Goal: Browse casually

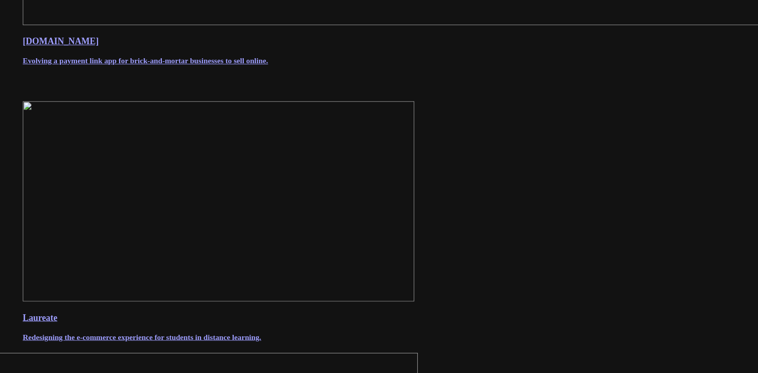
scroll to position [792, 0]
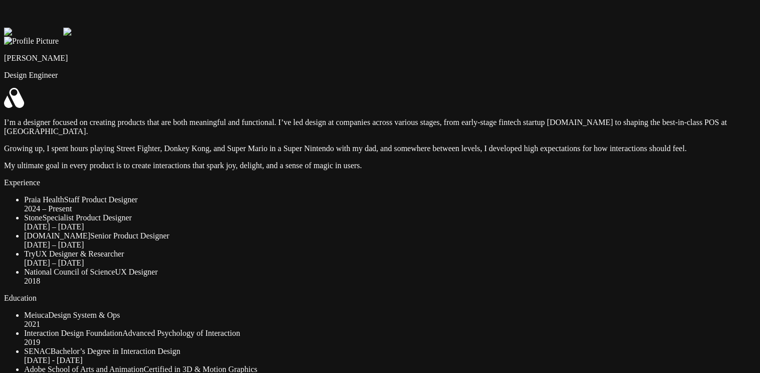
drag, startPoint x: 622, startPoint y: 114, endPoint x: 586, endPoint y: 137, distance: 42.9
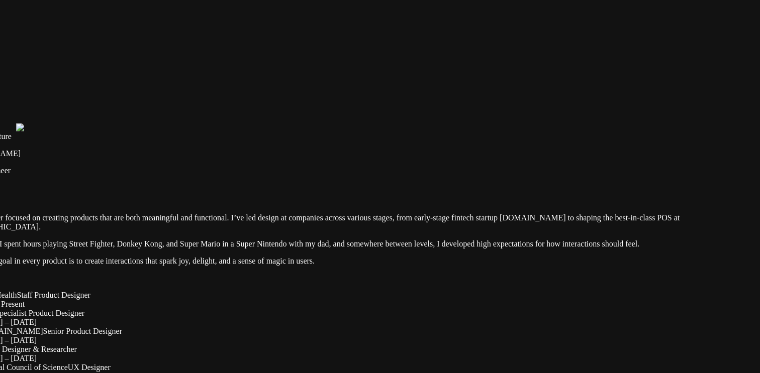
drag, startPoint x: 571, startPoint y: 98, endPoint x: 524, endPoint y: 244, distance: 153.6
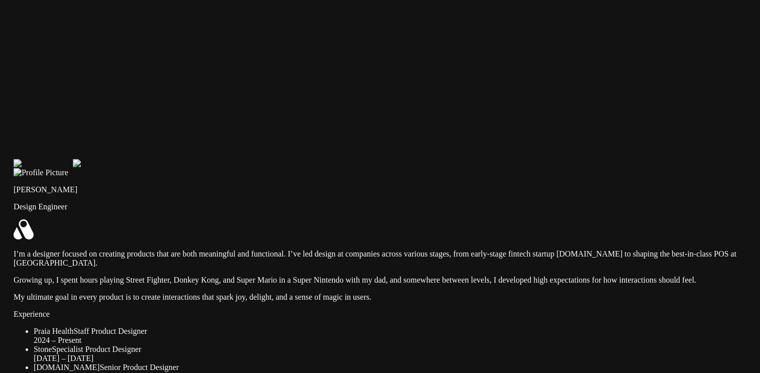
drag, startPoint x: 246, startPoint y: 84, endPoint x: 338, endPoint y: 47, distance: 98.7
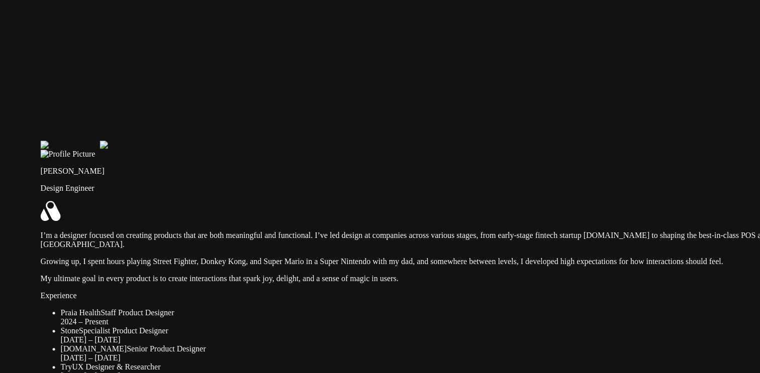
drag, startPoint x: 687, startPoint y: 212, endPoint x: 703, endPoint y: 244, distance: 36.2
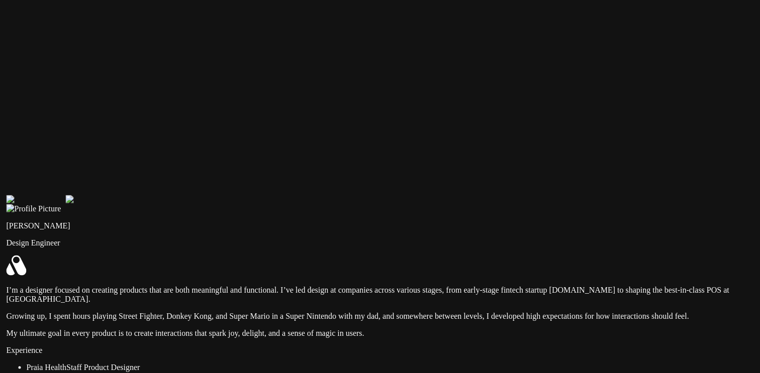
drag, startPoint x: 614, startPoint y: 193, endPoint x: 567, endPoint y: 129, distance: 79.8
click at [65, 195] on img at bounding box center [35, 199] width 59 height 9
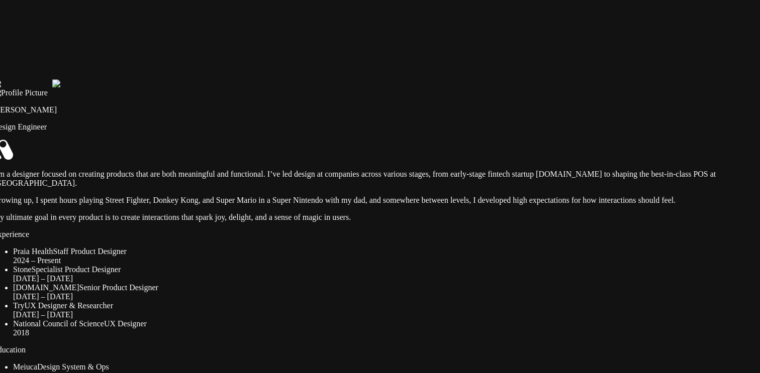
drag, startPoint x: 600, startPoint y: 308, endPoint x: 555, endPoint y: 259, distance: 66.5
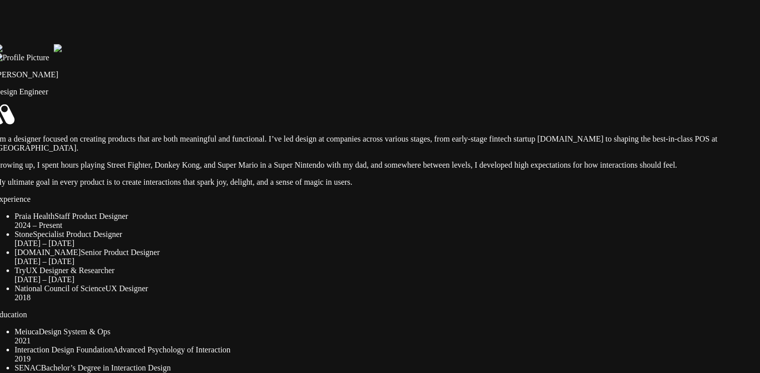
drag, startPoint x: 513, startPoint y: 260, endPoint x: 519, endPoint y: 158, distance: 102.2
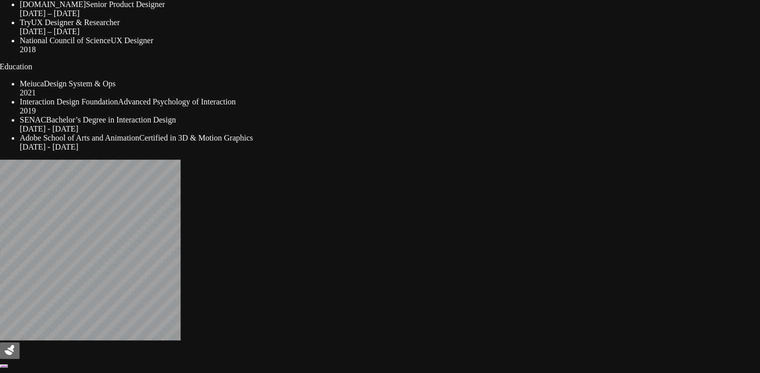
drag, startPoint x: 538, startPoint y: 296, endPoint x: 538, endPoint y: 116, distance: 180.9
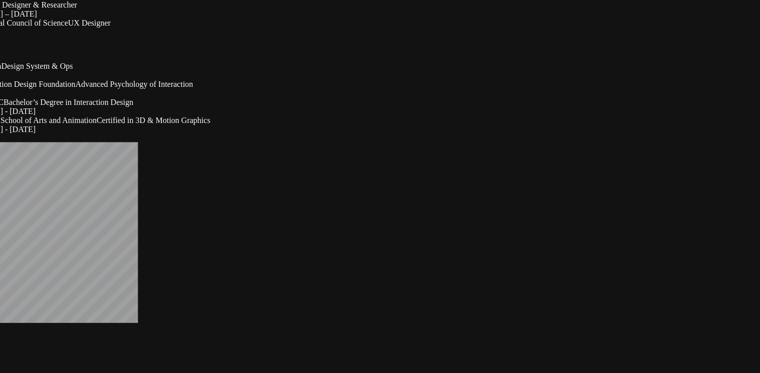
drag, startPoint x: 667, startPoint y: 254, endPoint x: 614, endPoint y: 225, distance: 59.8
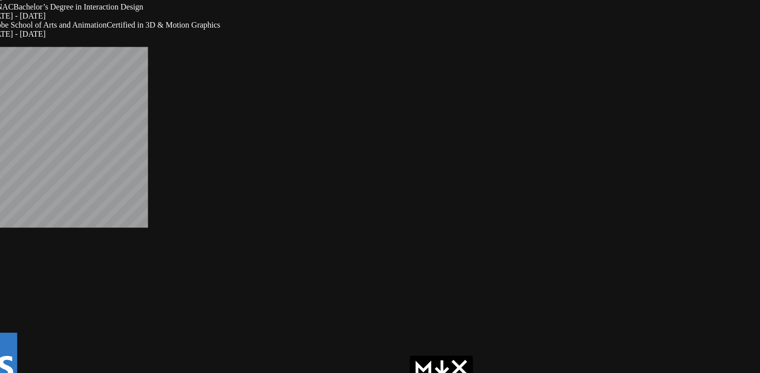
drag, startPoint x: 527, startPoint y: 282, endPoint x: 578, endPoint y: 124, distance: 166.4
